Goal: Communication & Community: Answer question/provide support

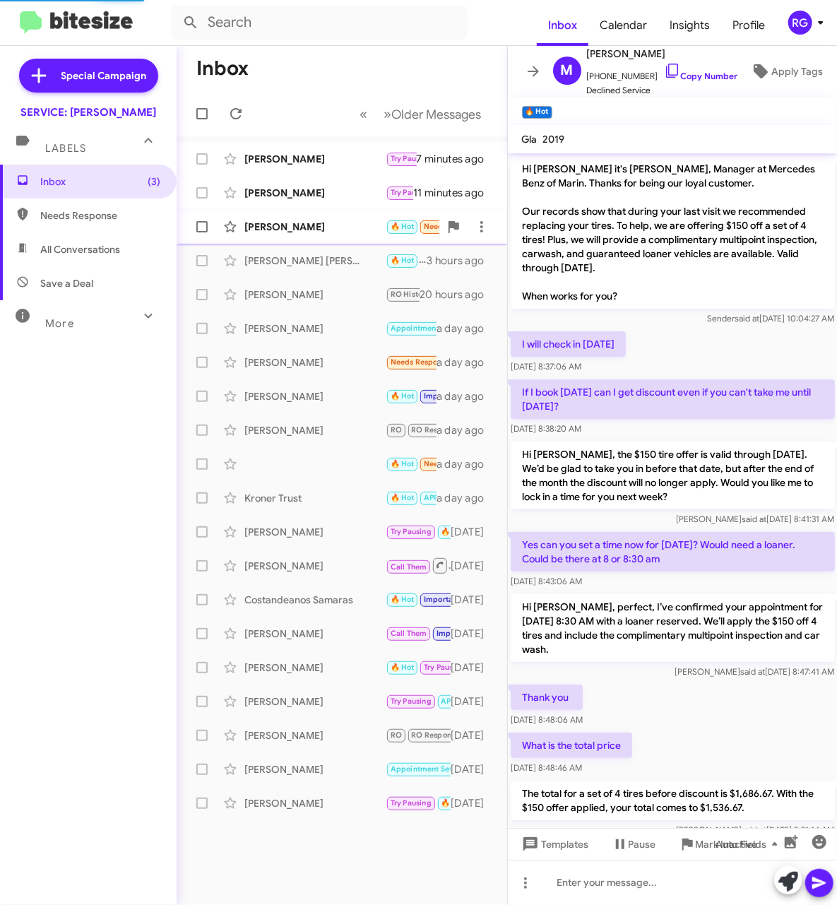
scroll to position [123, 0]
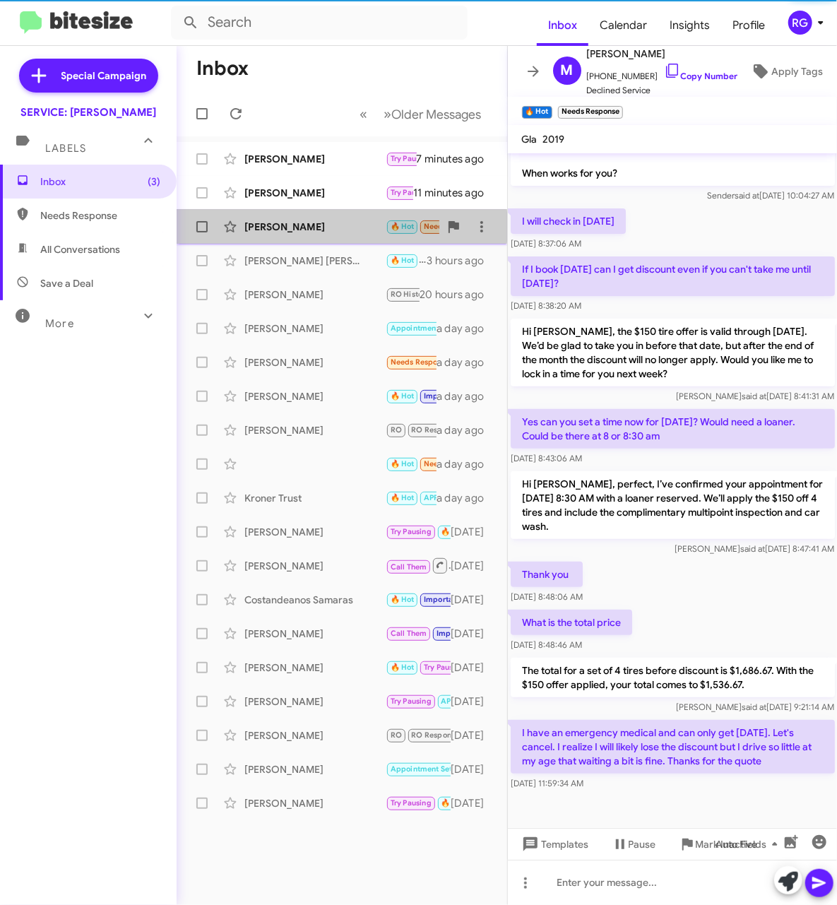
click at [311, 227] on div "[PERSON_NAME]" at bounding box center [314, 227] width 141 height 14
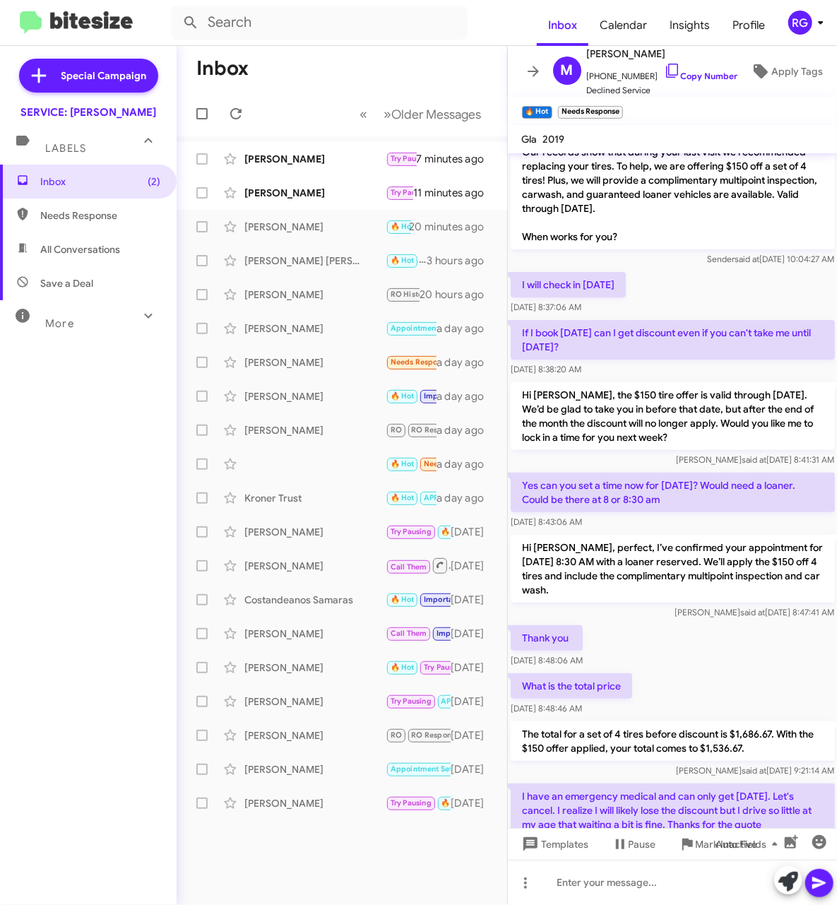
scroll to position [124, 0]
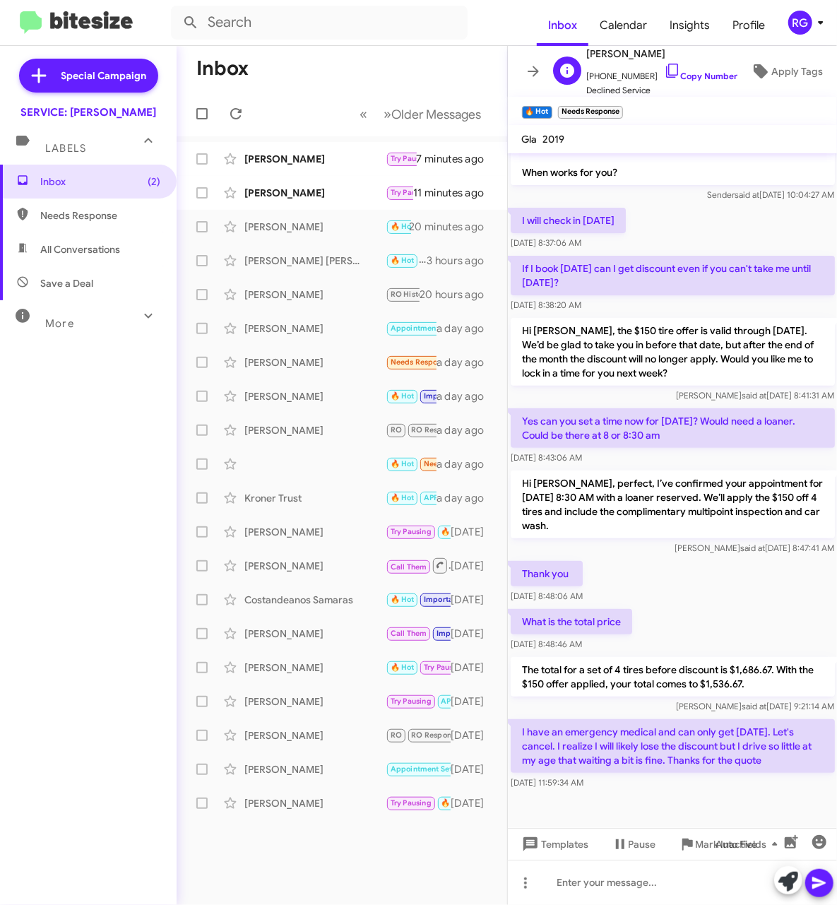
drag, startPoint x: 675, startPoint y: 52, endPoint x: 675, endPoint y: 59, distance: 7.8
click at [675, 59] on div "[PERSON_NAME] [PHONE_NUMBER] Copy Number Declined Service" at bounding box center [662, 71] width 151 height 52
click at [675, 62] on span "[PHONE_NUMBER] Copy Number" at bounding box center [662, 72] width 151 height 21
drag, startPoint x: 675, startPoint y: 61, endPoint x: 671, endPoint y: 68, distance: 8.2
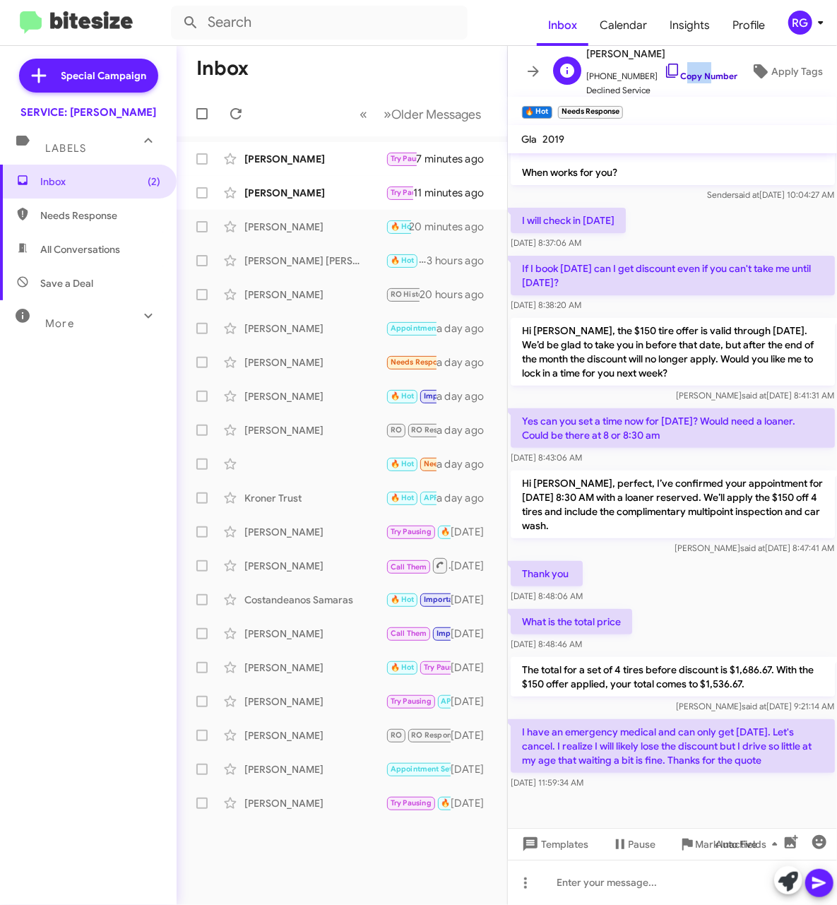
click at [671, 71] on link "Copy Number" at bounding box center [701, 76] width 74 height 11
click at [681, 71] on link "Copy Number" at bounding box center [701, 76] width 74 height 11
click at [298, 186] on div "[PERSON_NAME]" at bounding box center [314, 193] width 141 height 14
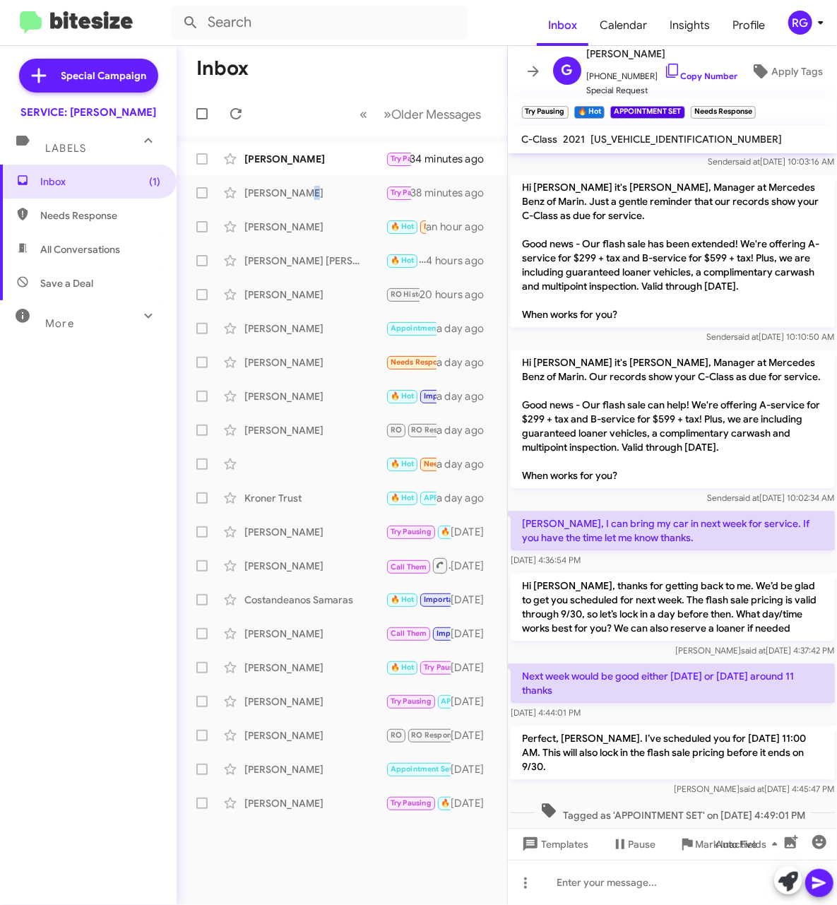
scroll to position [4001, 0]
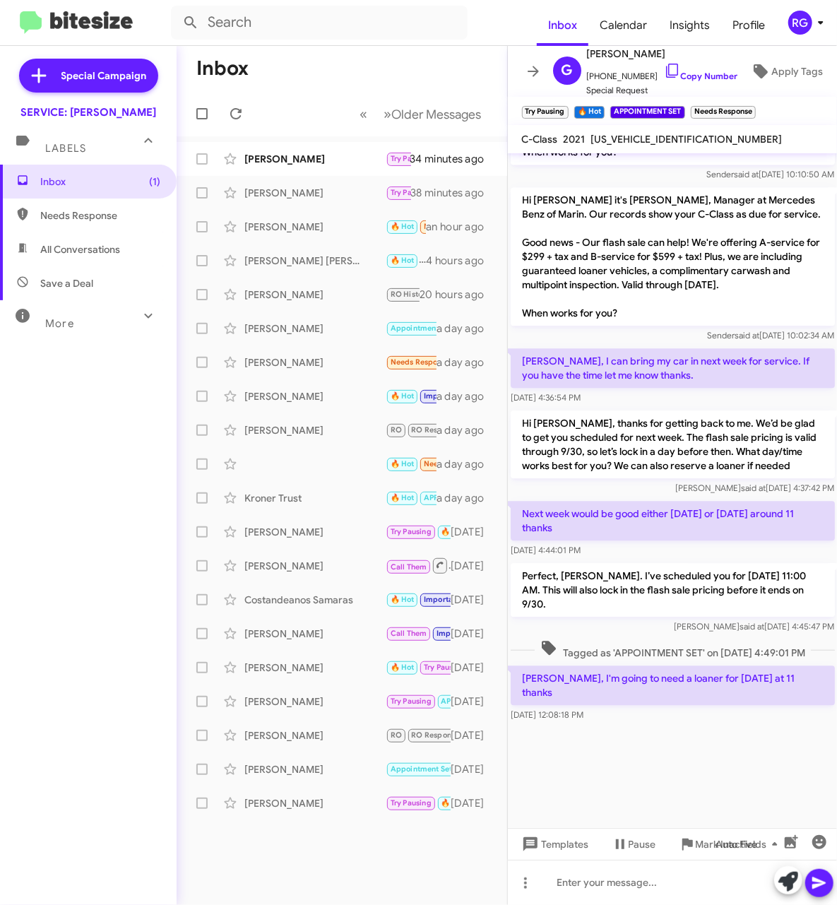
click at [667, 131] on div "[US_VEHICLE_IDENTIFICATION_NUMBER]" at bounding box center [686, 139] width 197 height 17
copy span "[US_VEHICLE_IDENTIFICATION_NUMBER]"
click at [797, 880] on icon at bounding box center [788, 882] width 20 height 20
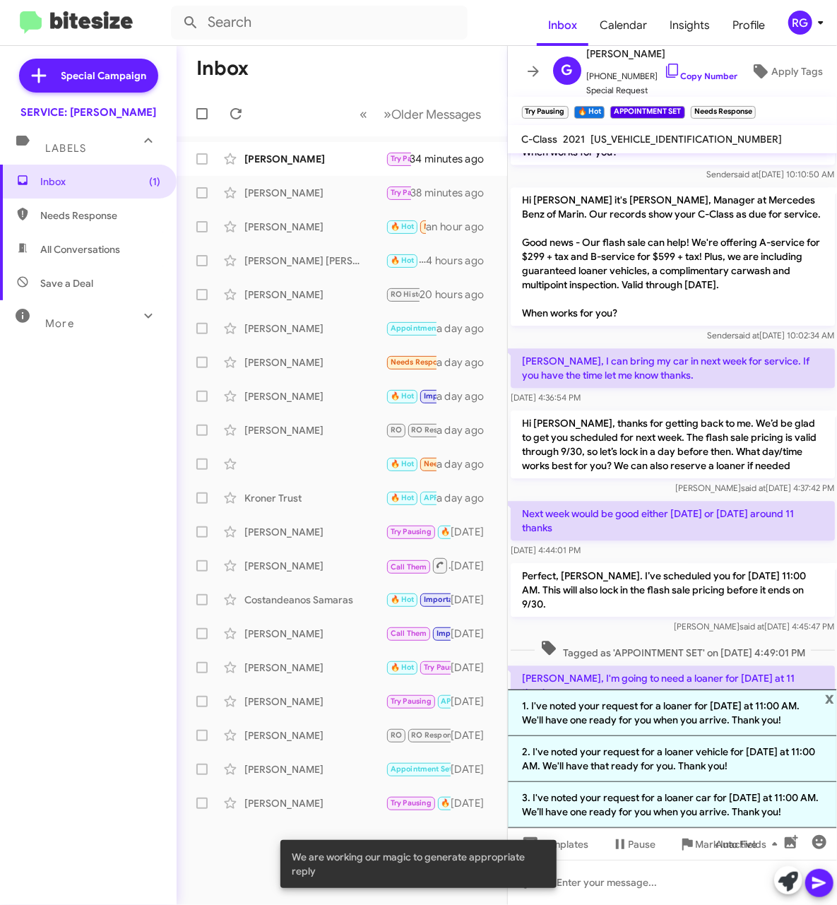
click at [580, 705] on li "1. I've noted your request for a loaner for [DATE] at 11:00 AM. We'll have one …" at bounding box center [673, 712] width 330 height 47
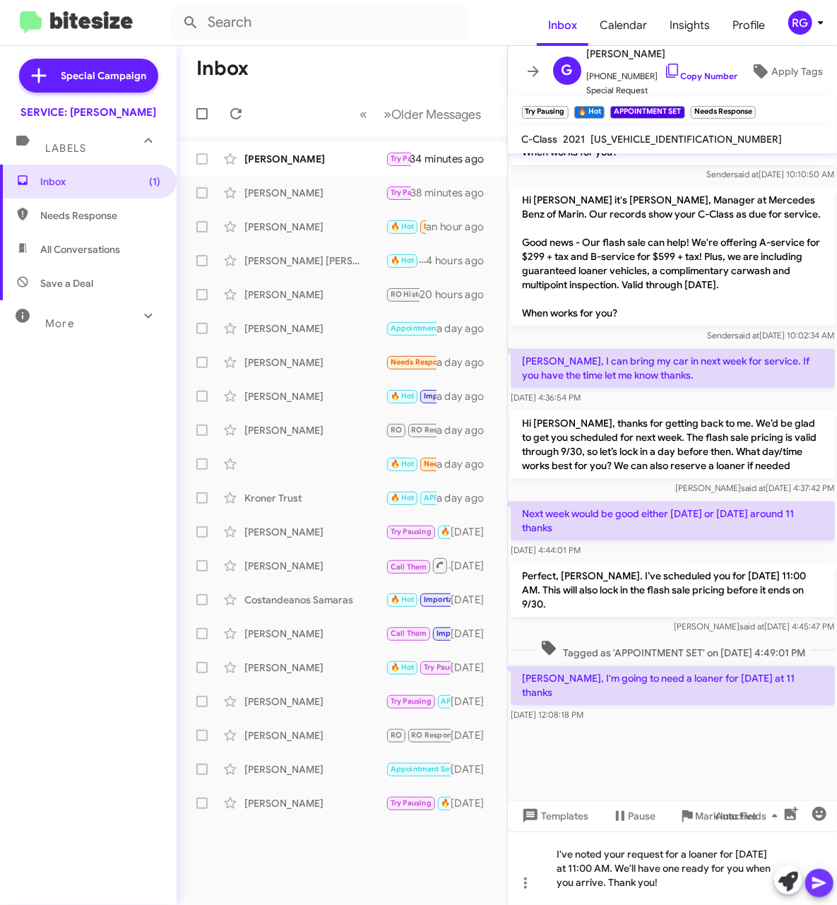
click at [822, 882] on icon at bounding box center [818, 883] width 13 height 12
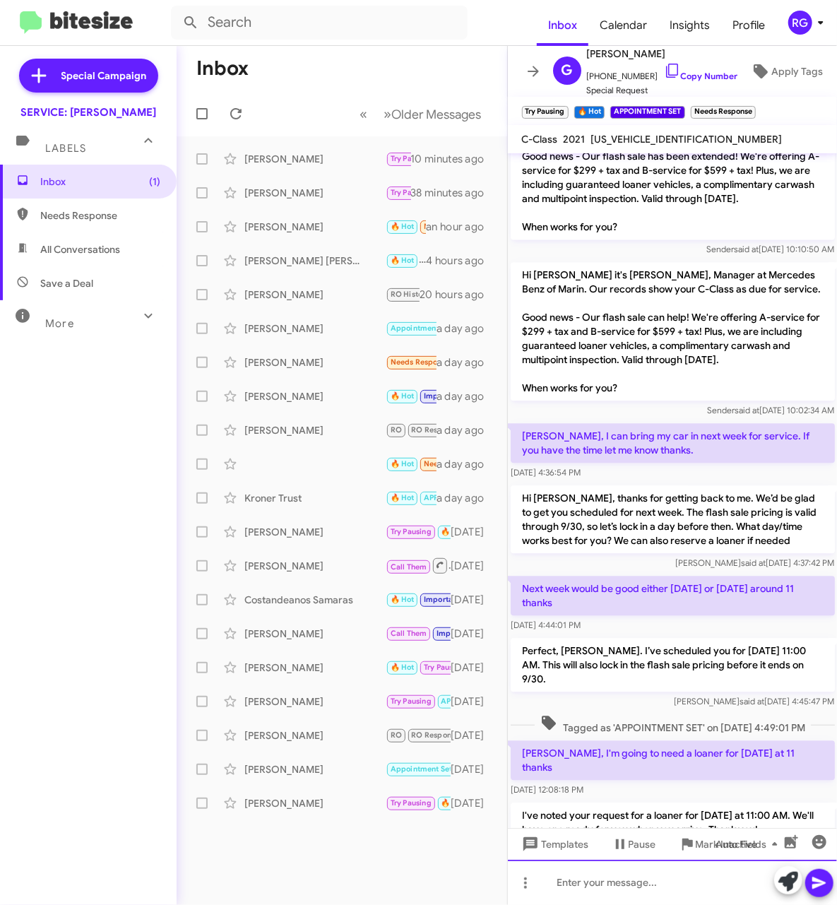
scroll to position [4067, 0]
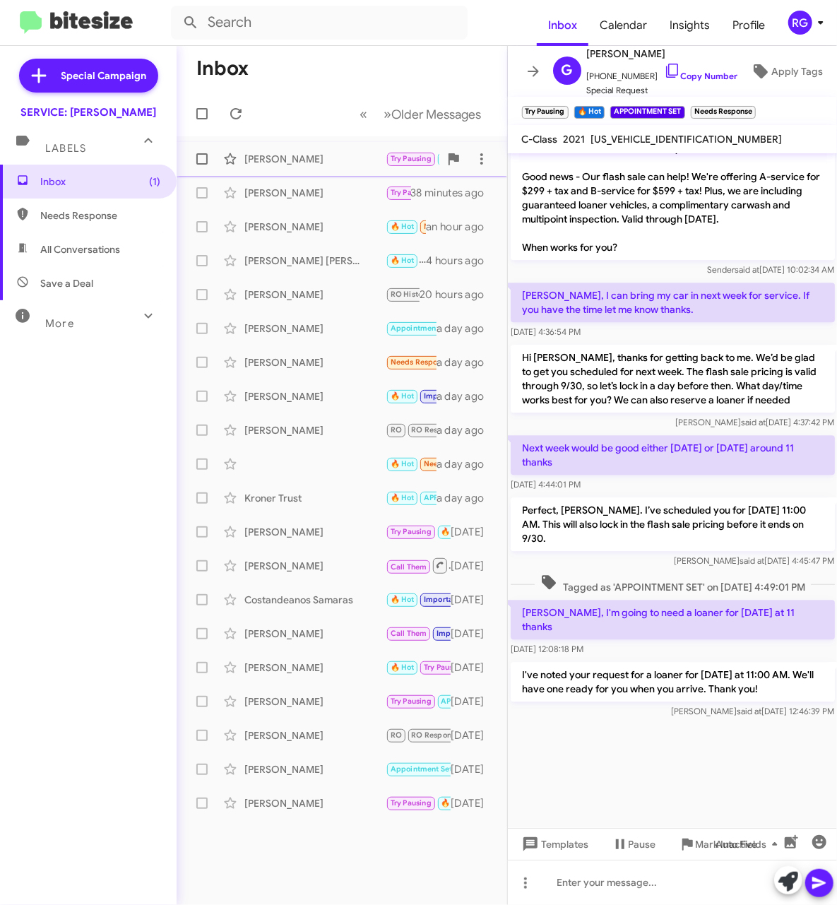
click at [303, 160] on div "[PERSON_NAME]" at bounding box center [314, 159] width 141 height 14
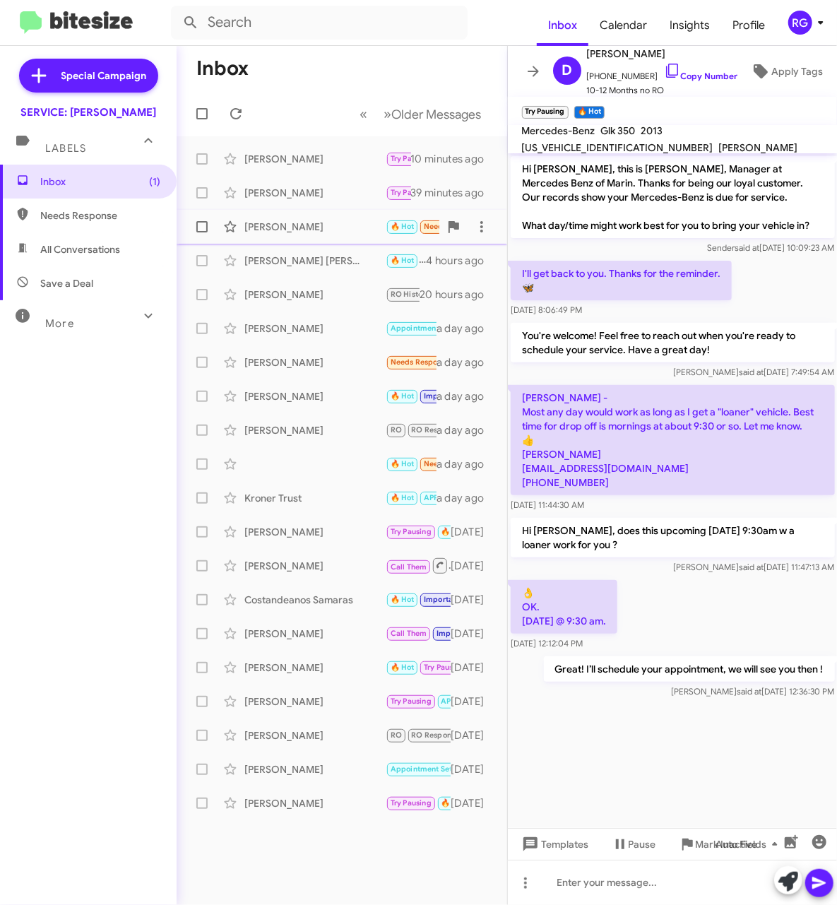
click at [280, 232] on div "[PERSON_NAME]" at bounding box center [314, 227] width 141 height 14
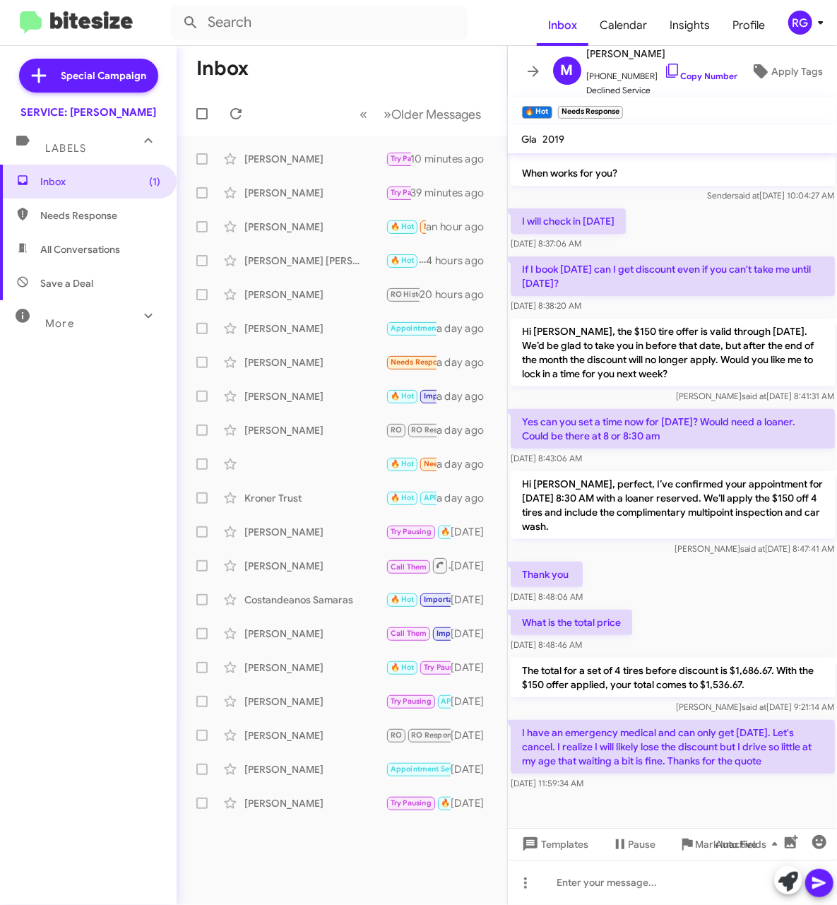
scroll to position [124, 0]
click at [681, 71] on link "Copy Number" at bounding box center [701, 76] width 74 height 11
click at [769, 882] on div at bounding box center [673, 882] width 330 height 45
click at [790, 868] on span at bounding box center [788, 881] width 20 height 31
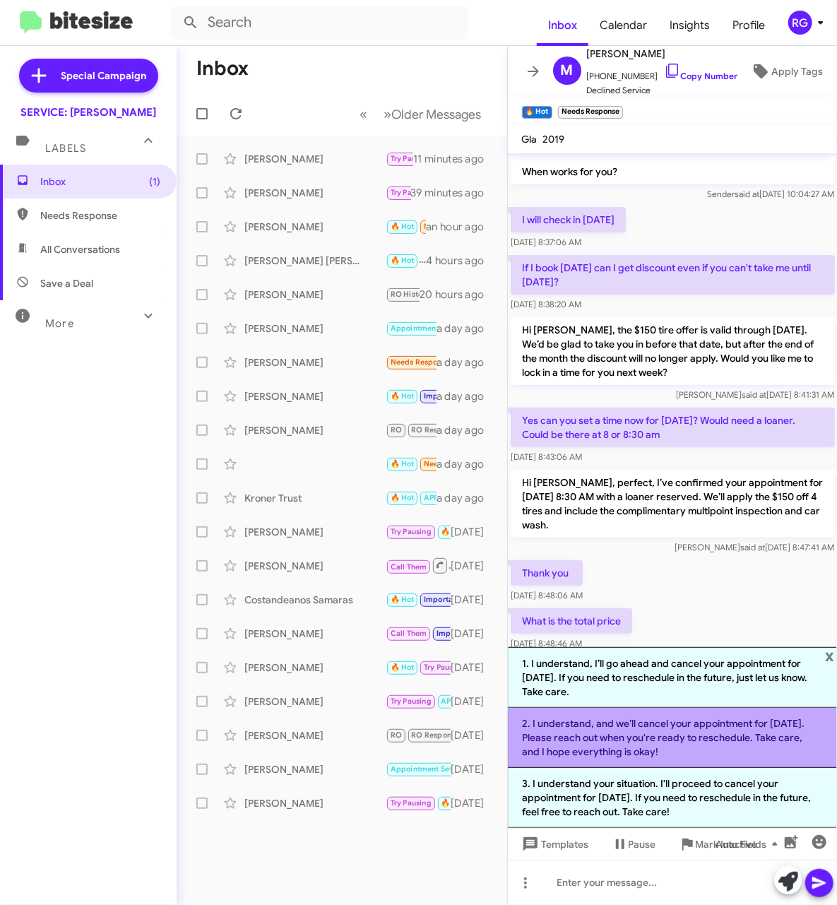
click at [742, 755] on li "2. I understand, and we’ll cancel your appointment for [DATE]. Please reach out…" at bounding box center [673, 738] width 330 height 60
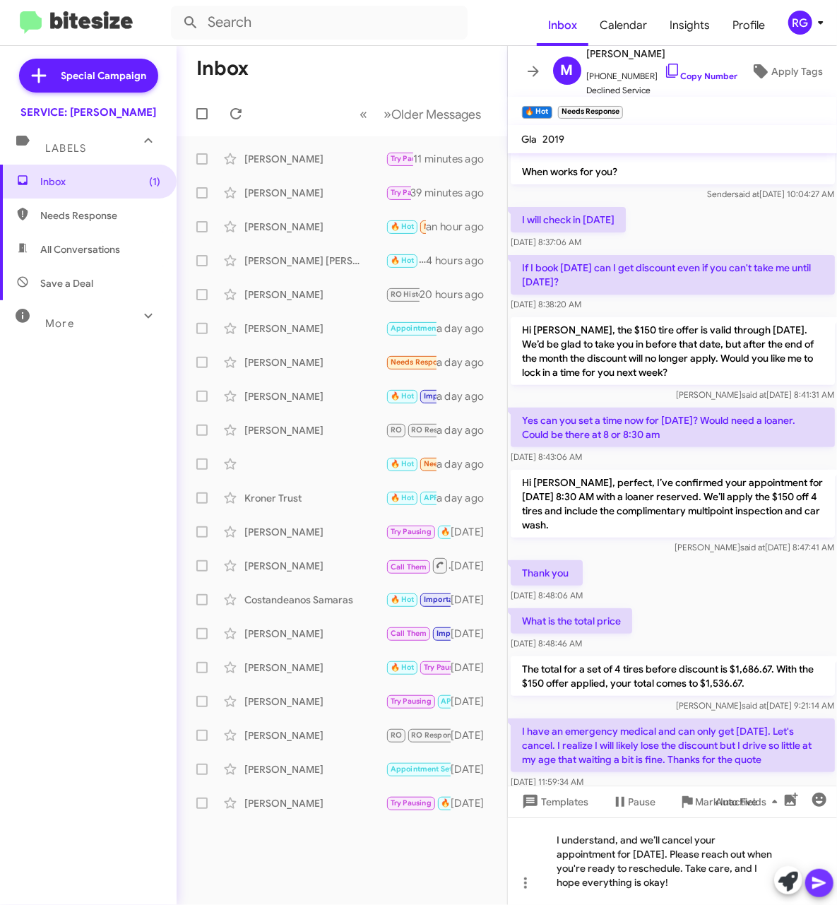
click at [822, 880] on icon at bounding box center [819, 883] width 17 height 17
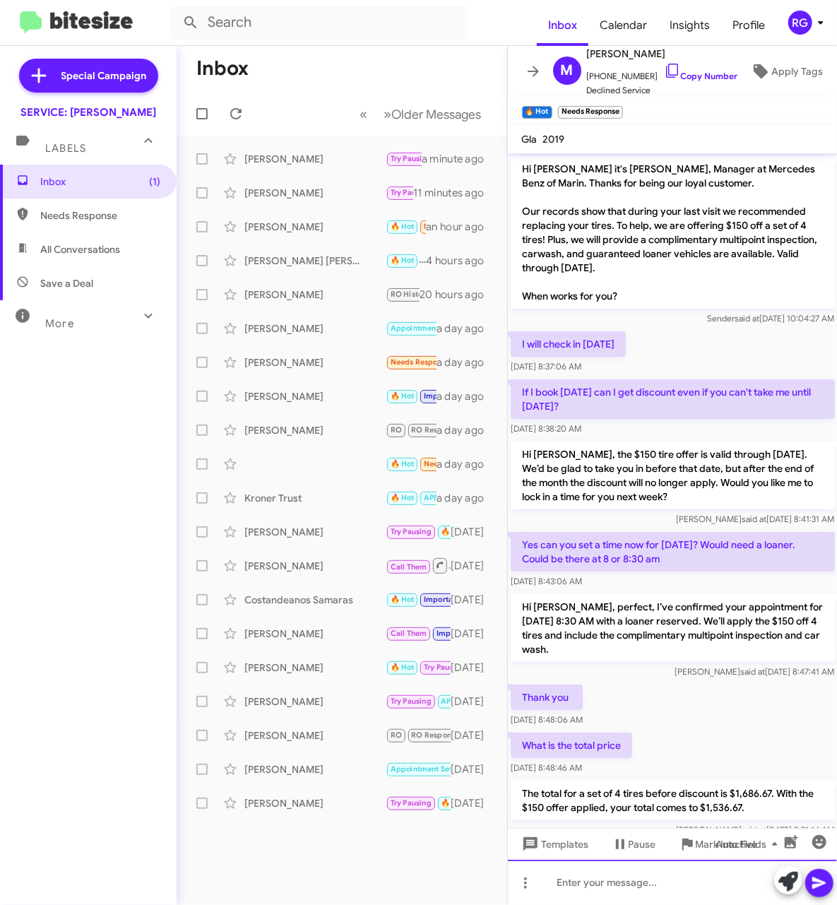
scroll to position [203, 0]
